Goal: Task Accomplishment & Management: Use online tool/utility

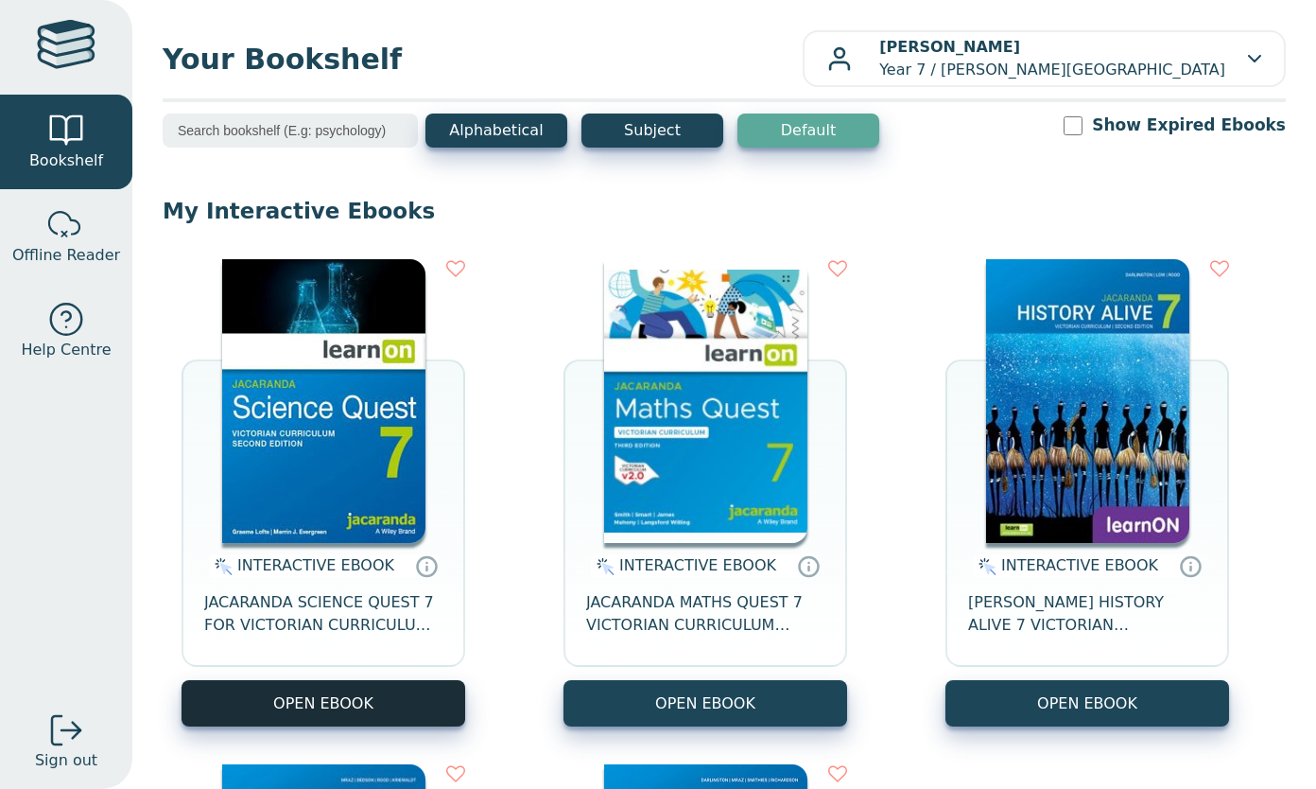
click at [421, 698] on button "OPEN EBOOK" at bounding box center [324, 703] width 284 height 46
click at [431, 704] on button "OPEN EBOOK" at bounding box center [324, 703] width 284 height 46
